Goal: Transaction & Acquisition: Obtain resource

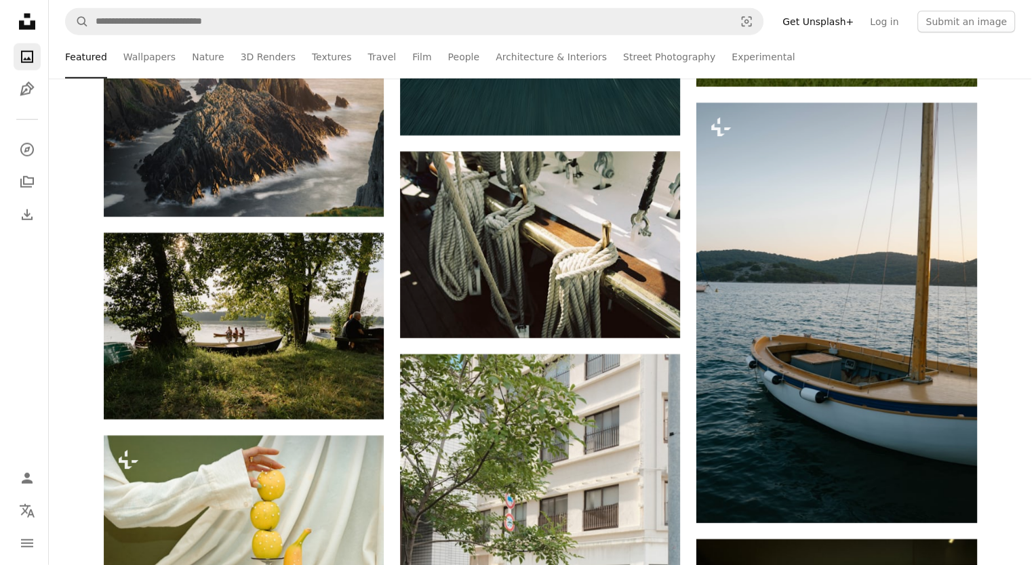
scroll to position [3664, 0]
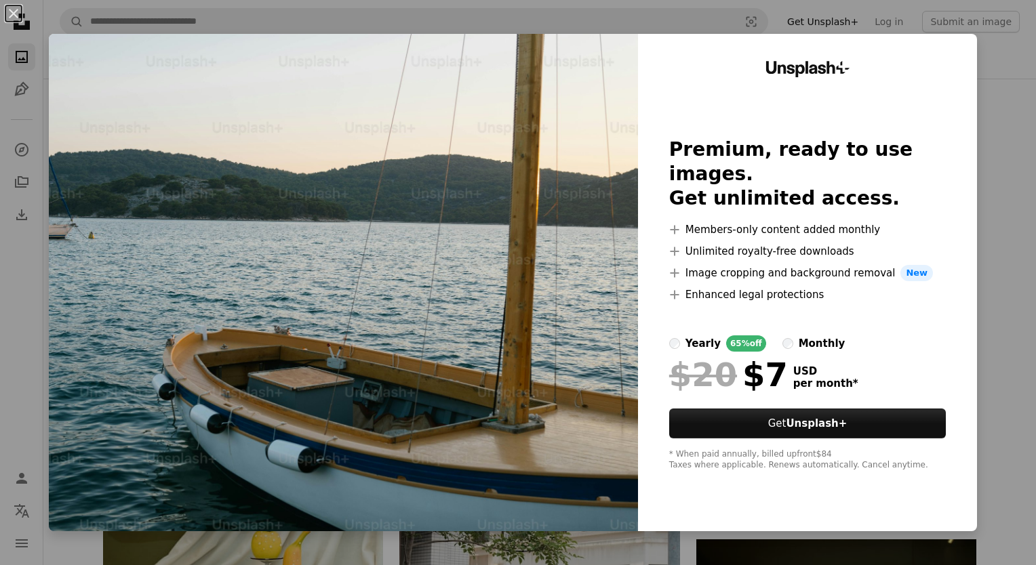
click at [997, 60] on div "An X shape Unsplash+ Premium, ready to use images. Get unlimited access. A plus…" at bounding box center [518, 282] width 1036 height 565
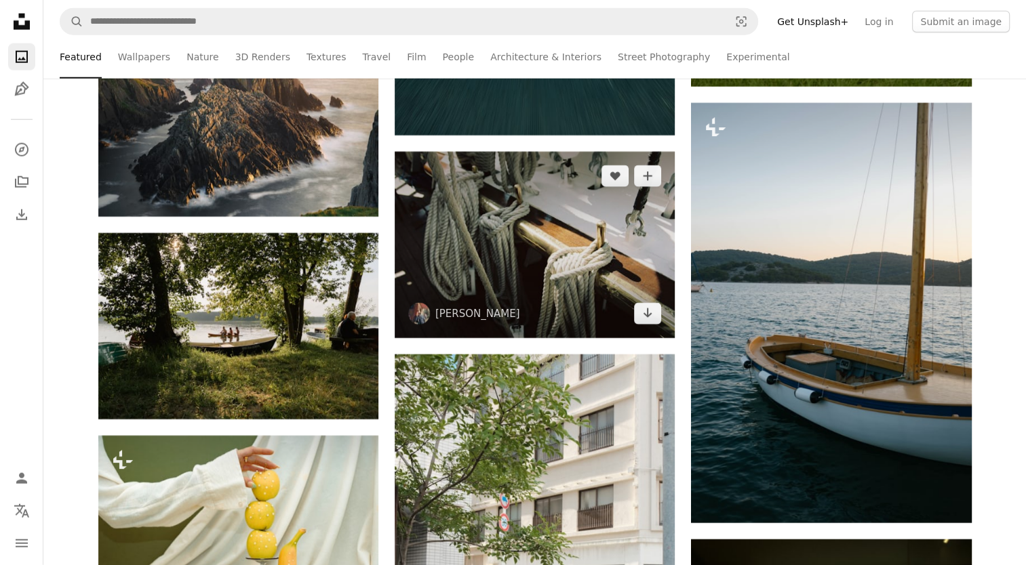
click at [530, 256] on img at bounding box center [535, 245] width 280 height 186
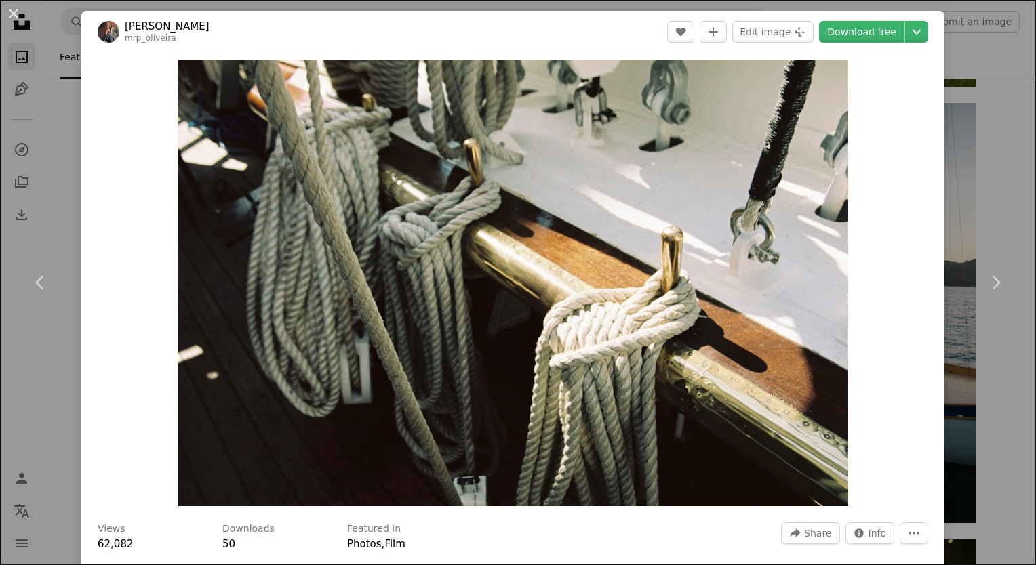
click at [984, 61] on div "An X shape Chevron left Chevron right [PERSON_NAME] mrp_oliveira A heart A plus…" at bounding box center [518, 282] width 1036 height 565
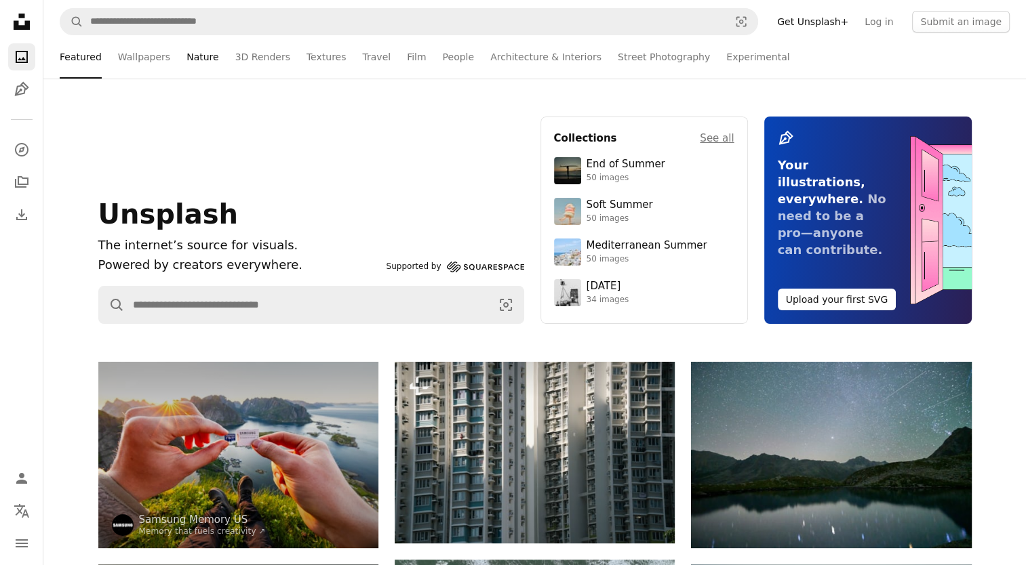
click at [196, 61] on link "Nature" at bounding box center [202, 56] width 32 height 43
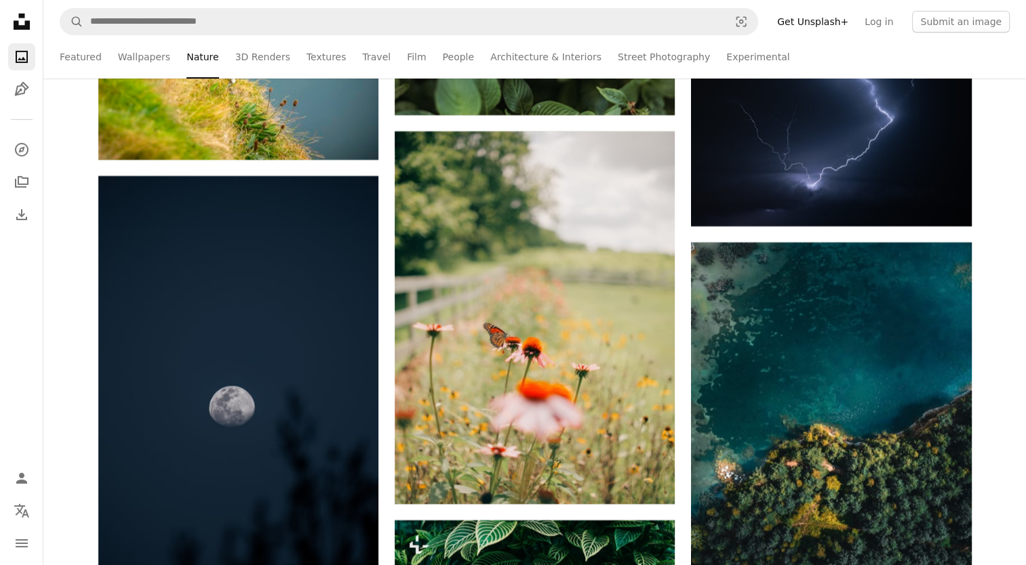
scroll to position [19997, 0]
